Goal: Find specific page/section: Find specific page/section

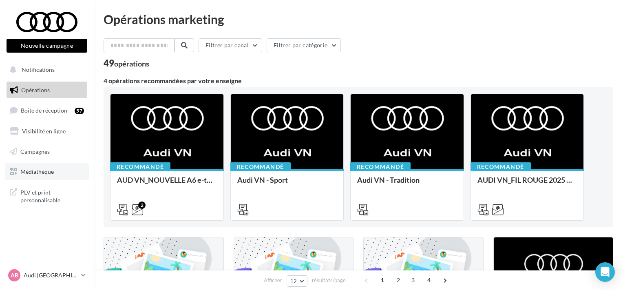
click at [57, 173] on link "Médiathèque" at bounding box center [47, 171] width 84 height 17
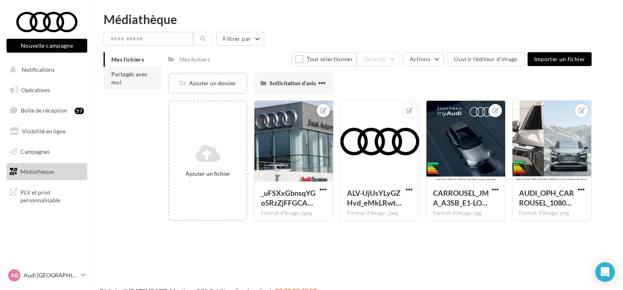
click at [130, 86] on li "Partagés avec moi" at bounding box center [133, 78] width 58 height 23
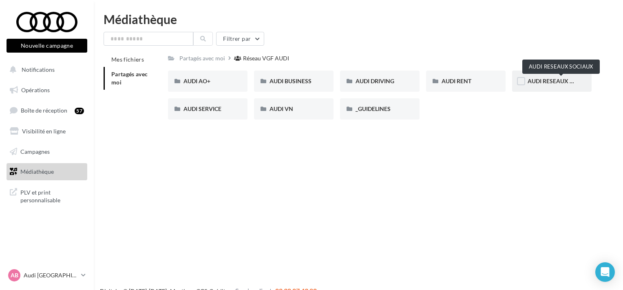
click at [543, 79] on span "AUDI RESEAUX SOCIAUX" at bounding box center [560, 80] width 67 height 7
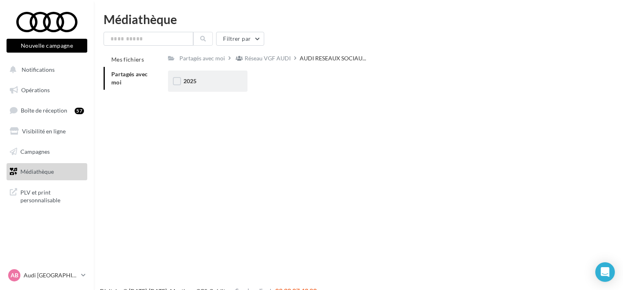
click at [216, 76] on div "2025" at bounding box center [207, 81] width 79 height 21
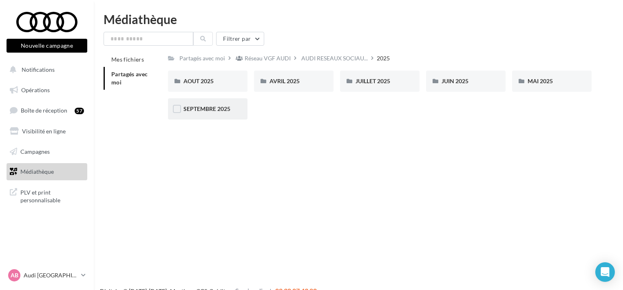
click at [221, 118] on div "SEPTEMBRE 2025" at bounding box center [207, 108] width 79 height 21
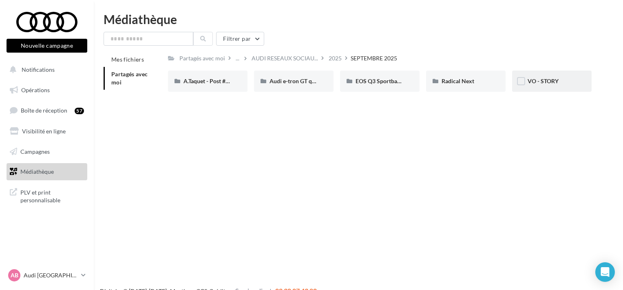
click at [549, 87] on div "VO - STORY" at bounding box center [551, 81] width 79 height 21
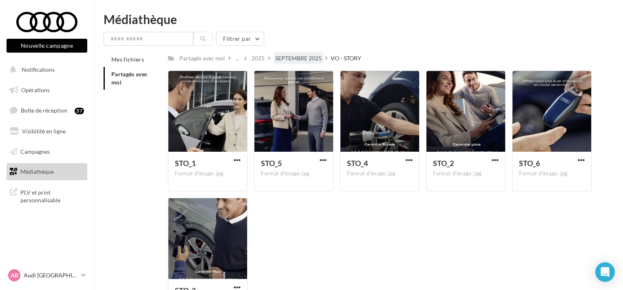
click at [305, 62] on div "SEPTEMBRE 2025" at bounding box center [298, 58] width 46 height 8
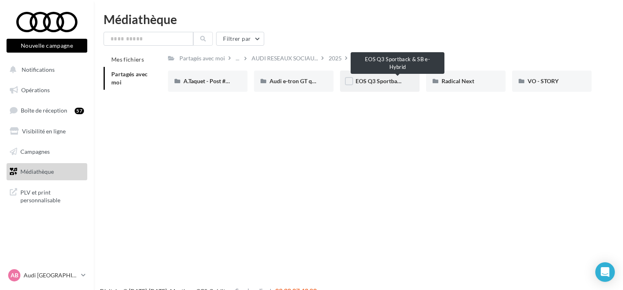
click at [374, 81] on span "EOS Q3 Sportback & SB e-Hybrid" at bounding box center [397, 80] width 85 height 7
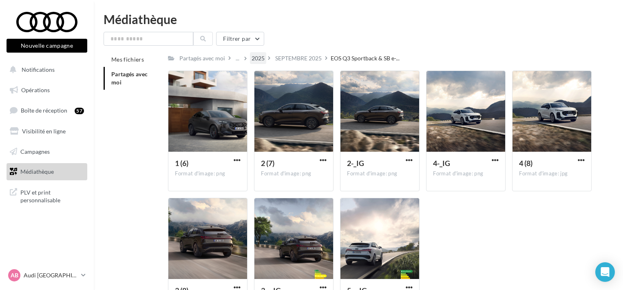
click at [256, 59] on div "2025" at bounding box center [258, 58] width 13 height 8
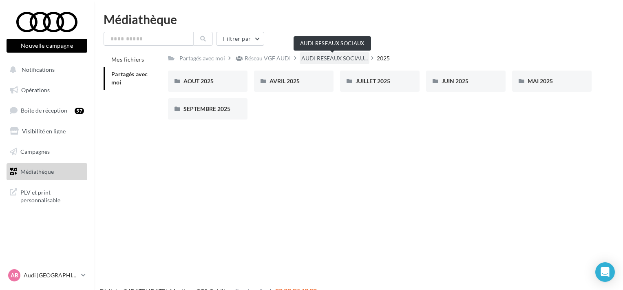
click at [316, 58] on span "AUDI RESEAUX SOCIAU..." at bounding box center [334, 58] width 66 height 8
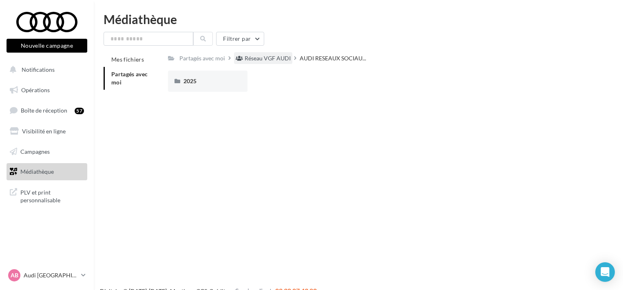
click at [275, 62] on div "Réseau VGF AUDI" at bounding box center [268, 58] width 46 height 8
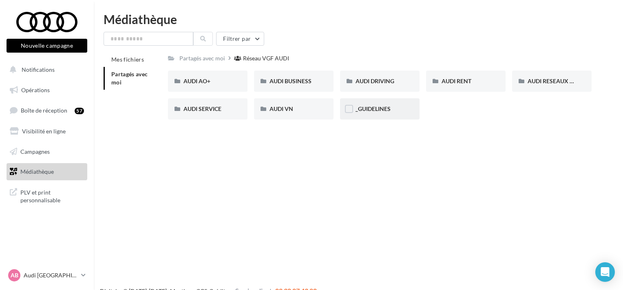
click at [396, 110] on div "_GUIDELINES" at bounding box center [379, 109] width 49 height 8
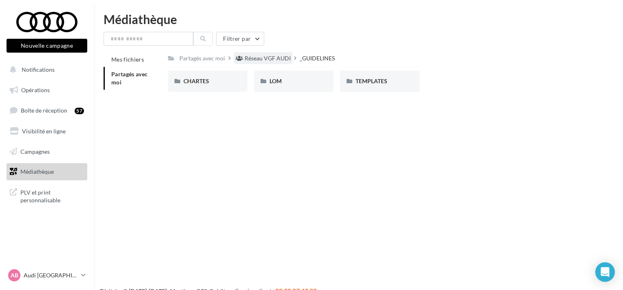
click at [261, 56] on div "Réseau VGF AUDI" at bounding box center [268, 58] width 46 height 8
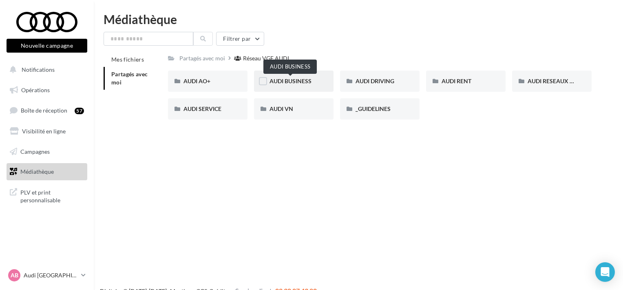
click at [305, 79] on span "AUDI BUSINESS" at bounding box center [290, 80] width 42 height 7
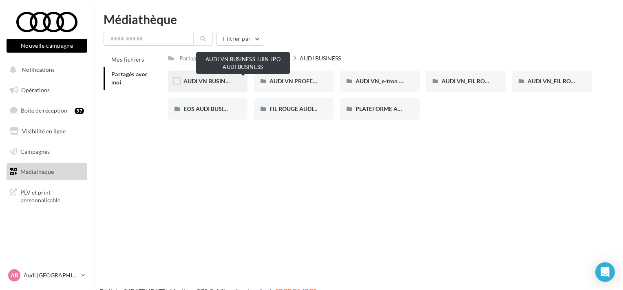
click at [223, 80] on span "AUDI VN BUSINESS JUIN JPO AUDI BUSINESS" at bounding box center [243, 80] width 121 height 7
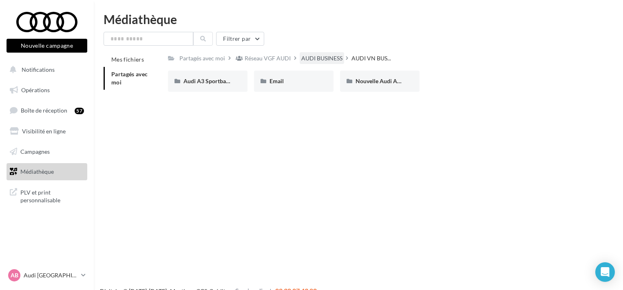
click at [324, 56] on div "AUDI BUSINESS" at bounding box center [321, 58] width 41 height 8
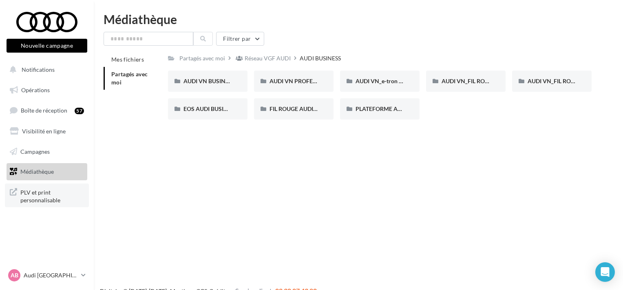
click at [61, 202] on span "PLV et print personnalisable" at bounding box center [52, 196] width 64 height 18
click at [39, 85] on link "Opérations" at bounding box center [47, 90] width 84 height 17
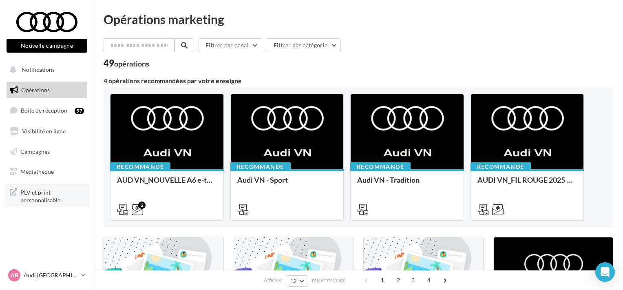
click at [42, 191] on span "PLV et print personnalisable" at bounding box center [52, 196] width 64 height 18
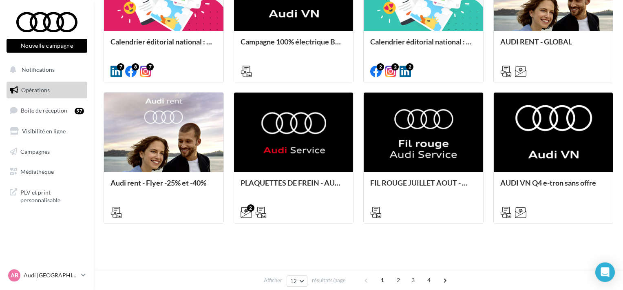
scroll to position [427, 0]
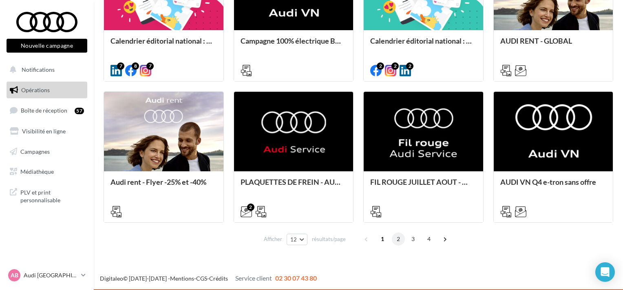
click at [401, 237] on span "2" at bounding box center [398, 238] width 13 height 13
